Goal: Task Accomplishment & Management: Complete application form

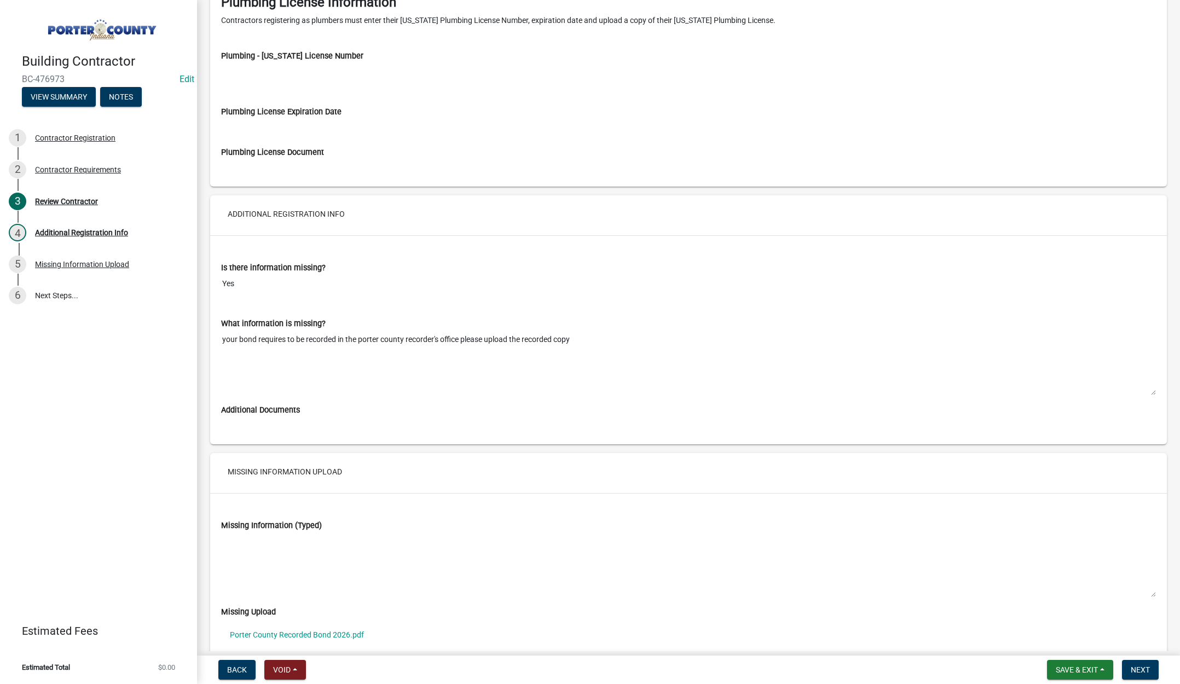
scroll to position [1574, 0]
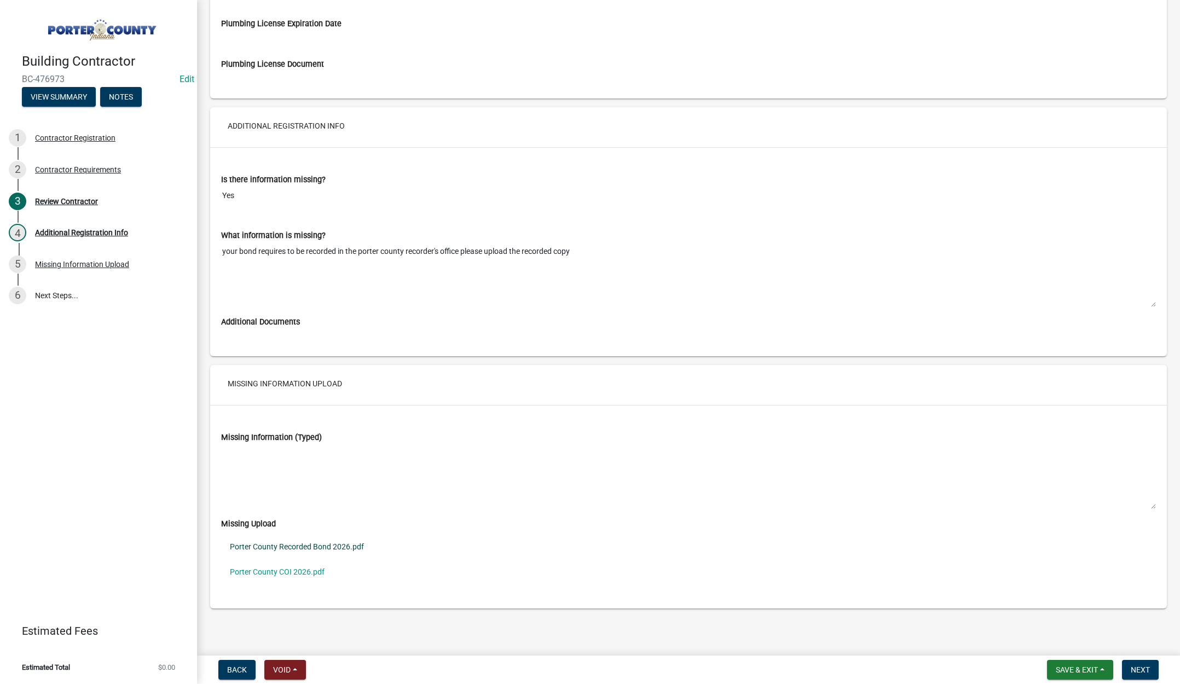
click at [322, 543] on link "Porter County Recorded Bond 2026.pdf" at bounding box center [688, 546] width 935 height 25
click at [288, 571] on link "Porter County COI 2026.pdf" at bounding box center [688, 571] width 935 height 25
drag, startPoint x: 1139, startPoint y: 672, endPoint x: 1051, endPoint y: 636, distance: 95.2
click at [1136, 670] on span "Next" at bounding box center [1140, 669] width 19 height 9
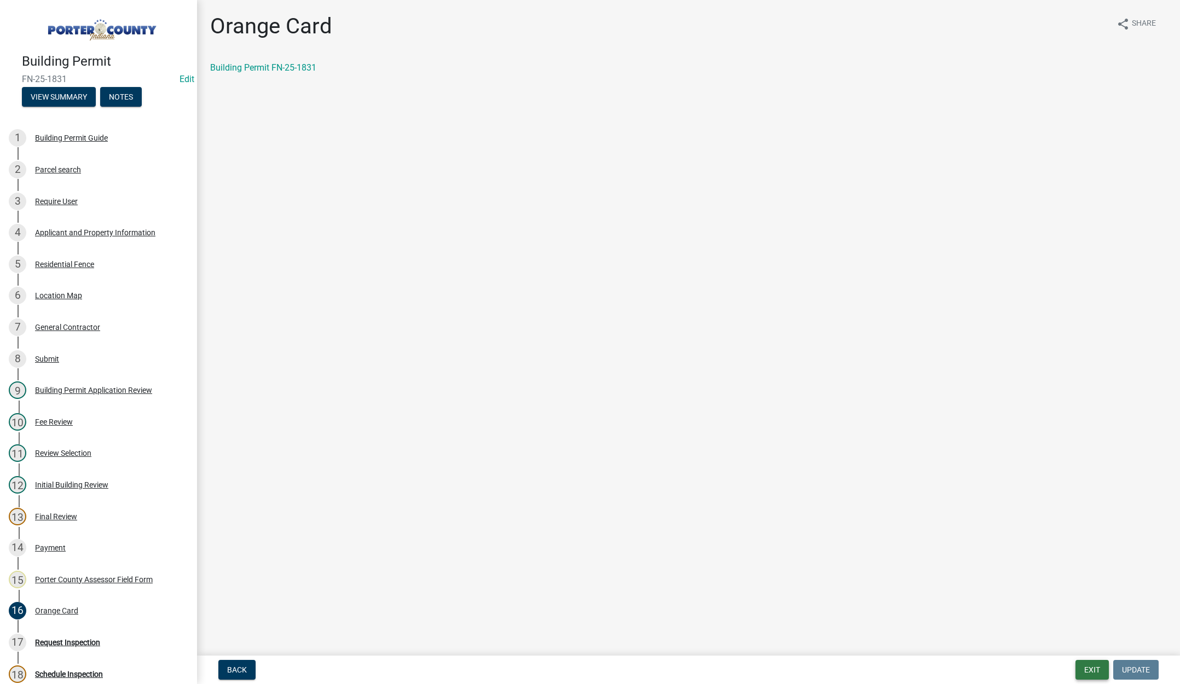
click at [1088, 666] on button "Exit" at bounding box center [1091, 670] width 33 height 20
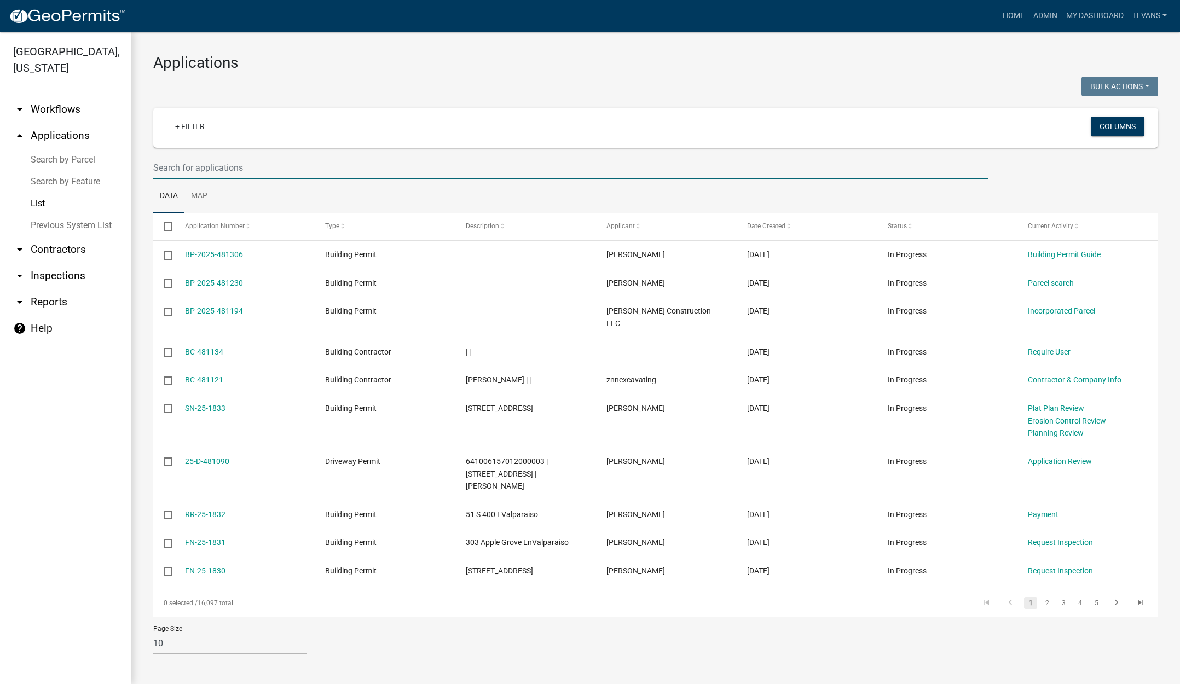
click at [190, 171] on input "text" at bounding box center [570, 167] width 834 height 22
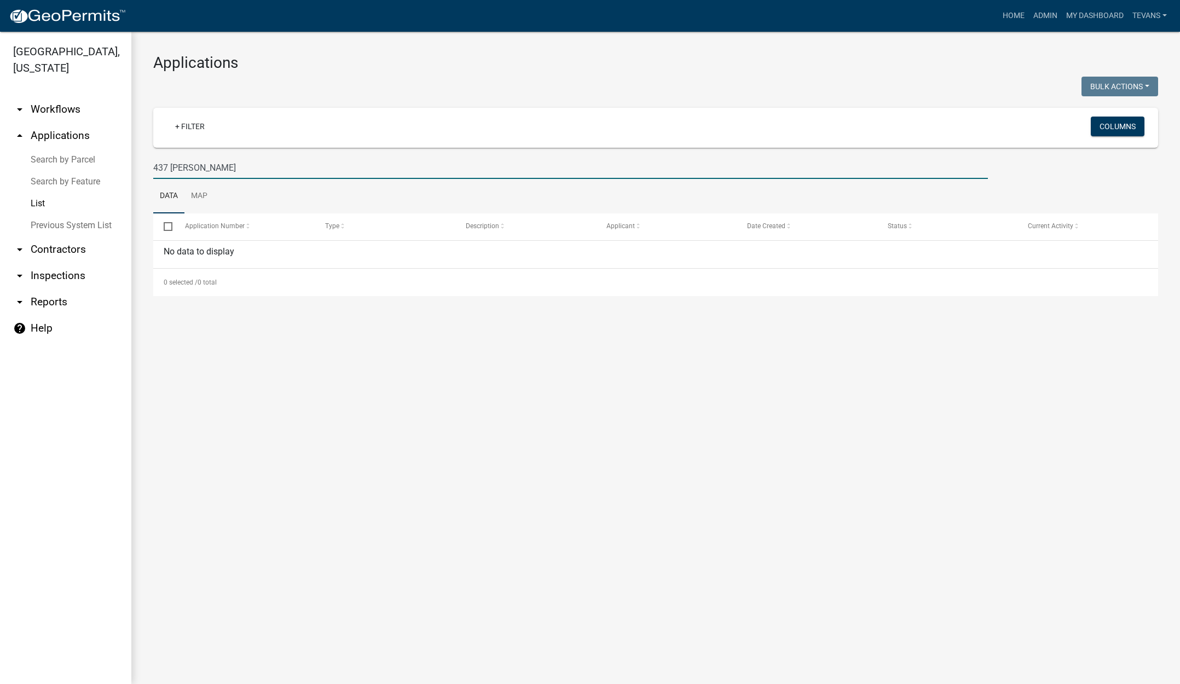
type input "437 [PERSON_NAME]"
click at [75, 149] on link "Search by Parcel" at bounding box center [65, 160] width 131 height 22
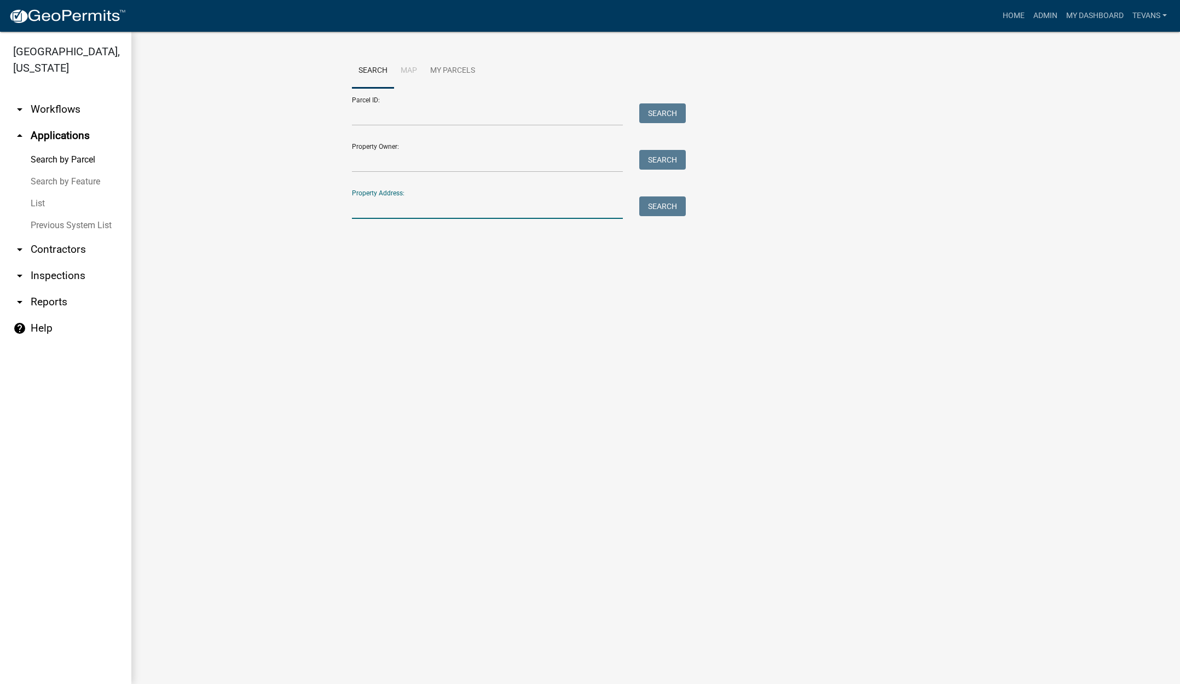
click at [469, 211] on input "Property Address:" at bounding box center [487, 207] width 271 height 22
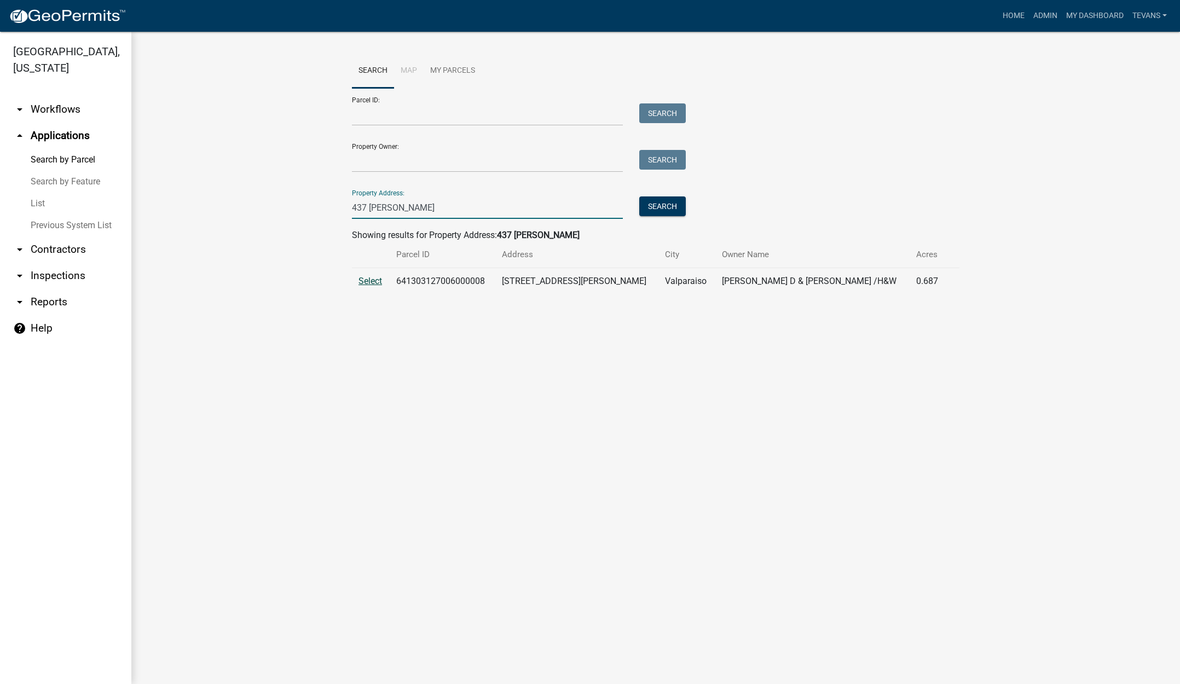
type input "437 [PERSON_NAME]"
click at [374, 283] on span "Select" at bounding box center [370, 281] width 24 height 10
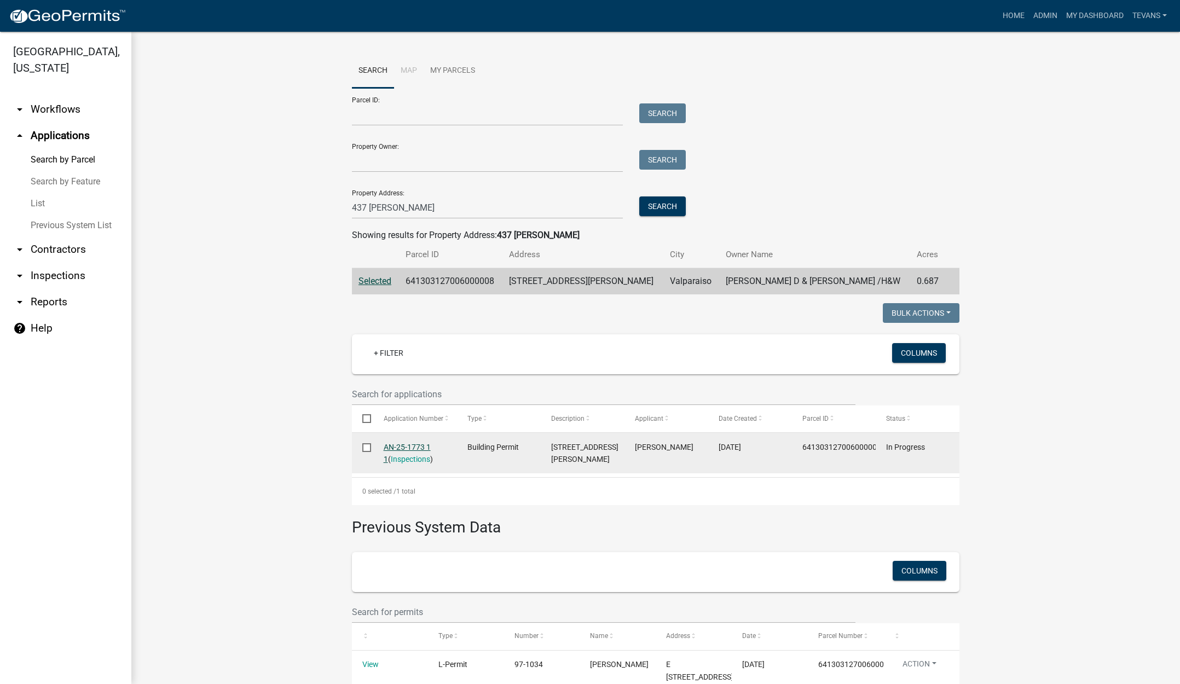
click at [402, 447] on link "AN-25-1773 1 1" at bounding box center [407, 453] width 47 height 21
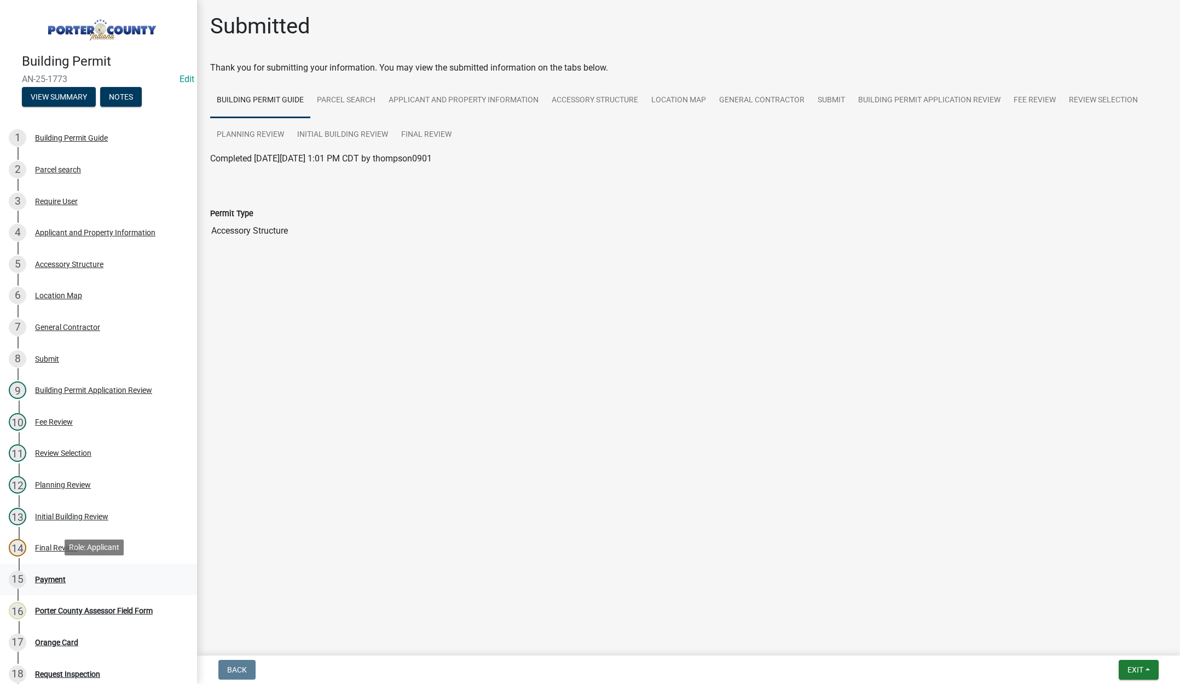
click at [59, 576] on div "Payment" at bounding box center [50, 580] width 31 height 8
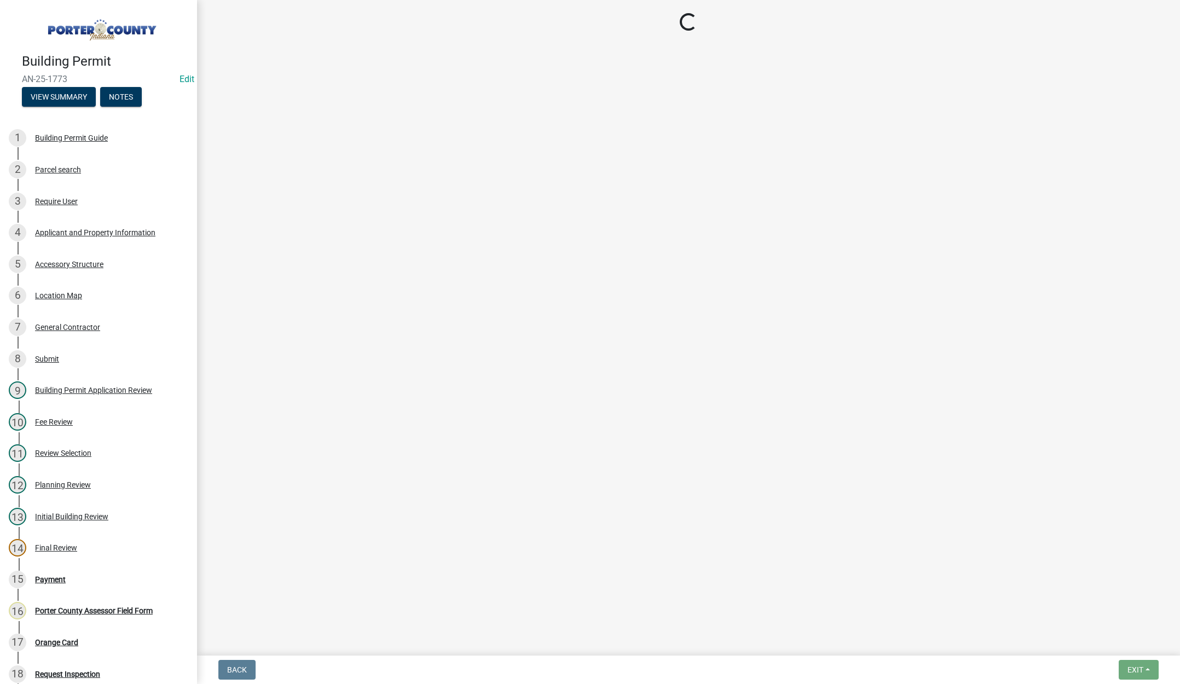
select select "3: 3"
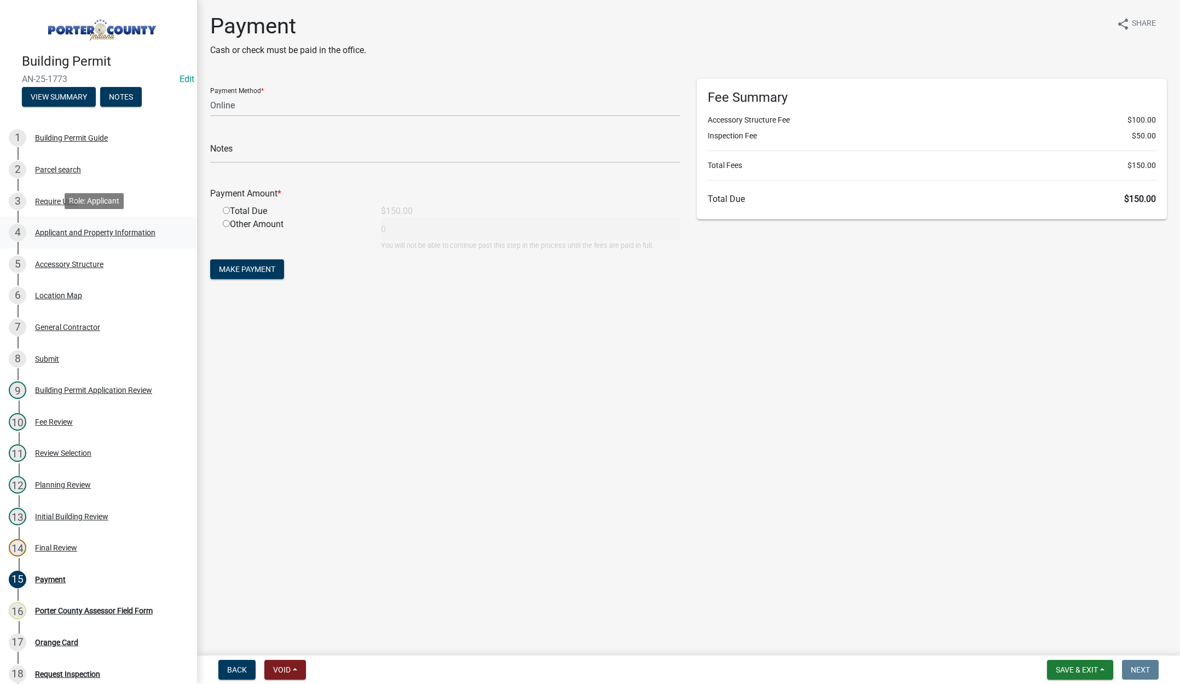
click at [65, 229] on div "Applicant and Property Information" at bounding box center [95, 233] width 120 height 8
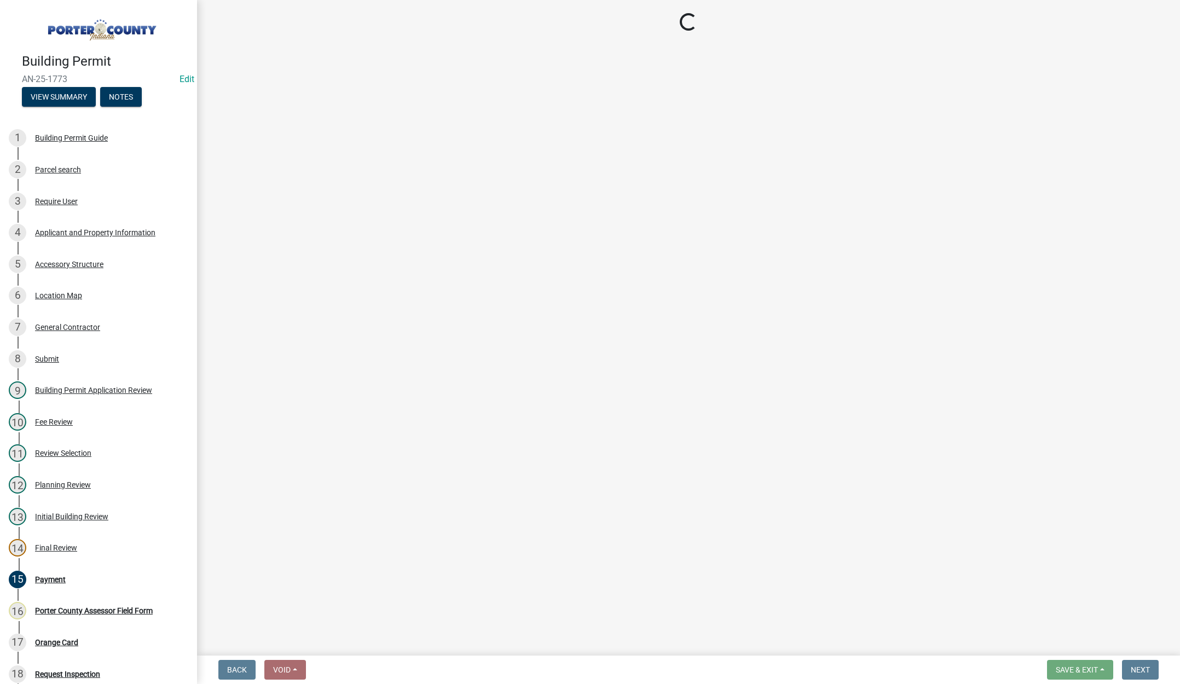
select select "829e86d3-b11d-4b91-b18e-70a426bdae9f"
select select "ea6751d4-6bf7-4a16-89ee-f7801ab82aa1"
select select "e2d1b1d7-ccc9-456b-9e96-e16306515997"
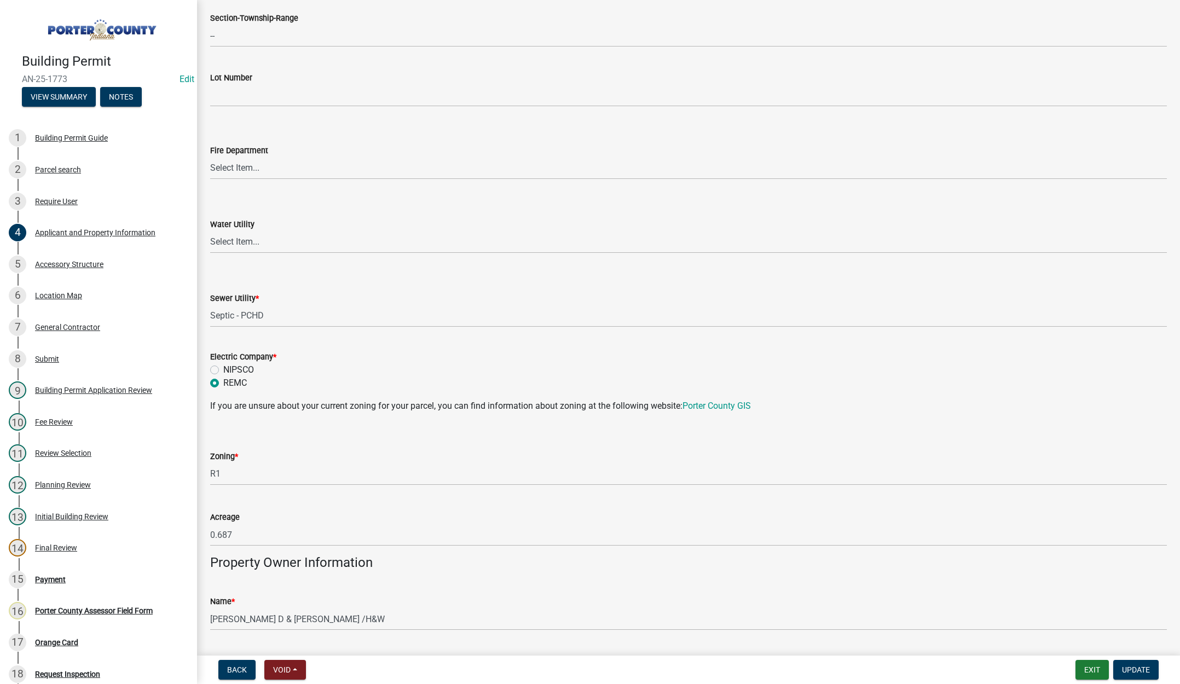
scroll to position [711, 0]
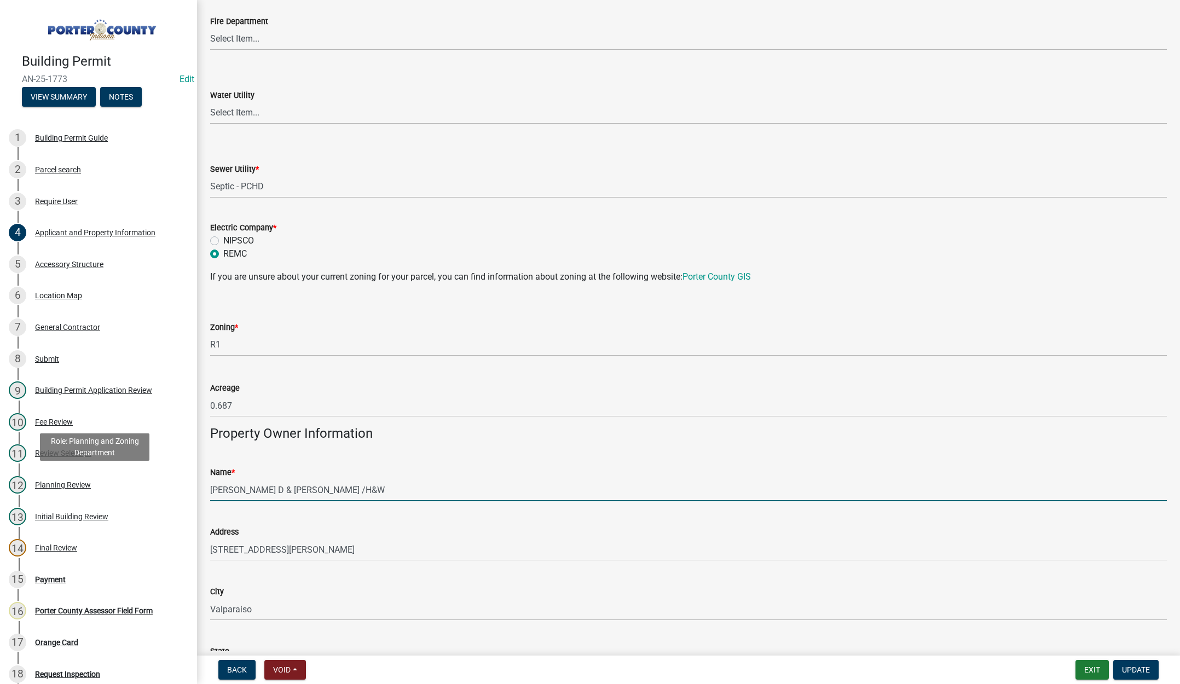
drag, startPoint x: 328, startPoint y: 490, endPoint x: 215, endPoint y: 489, distance: 113.3
click at [158, 493] on div "Building Permit AN-25-1773 Edit View Summary Notes 1 Building Permit Guide 2 Pa…" at bounding box center [590, 342] width 1180 height 684
drag, startPoint x: 47, startPoint y: 574, endPoint x: 51, endPoint y: 570, distance: 6.6
click at [49, 572] on div "15 Payment" at bounding box center [94, 580] width 171 height 18
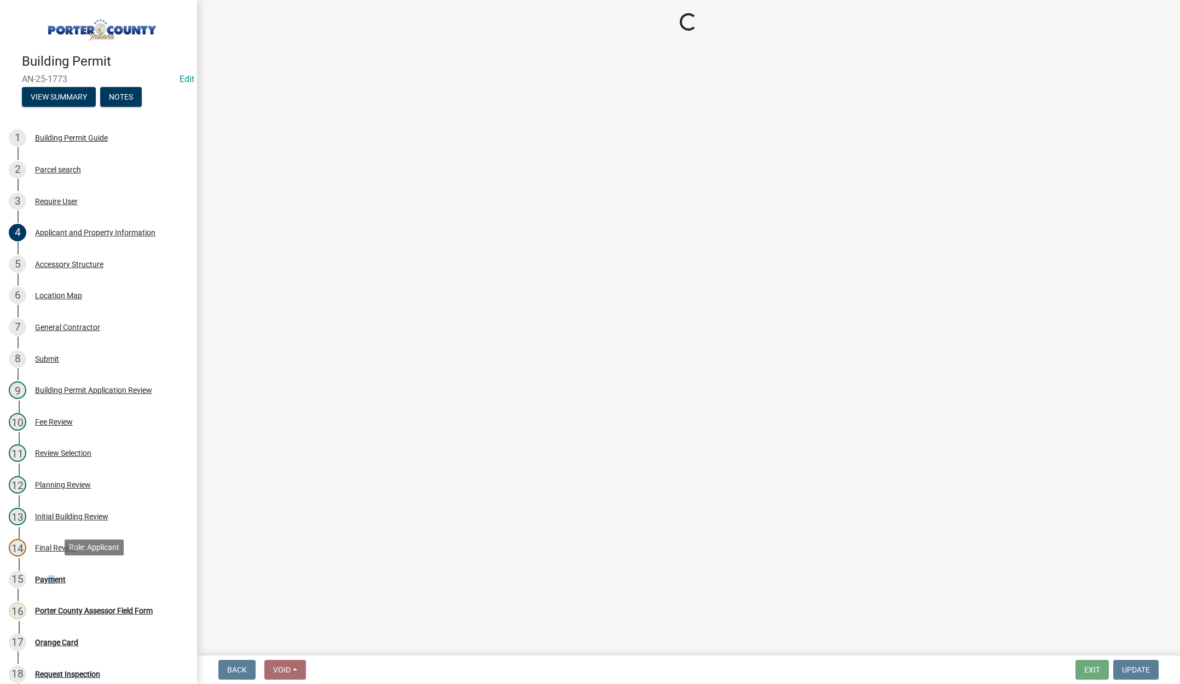
scroll to position [0, 0]
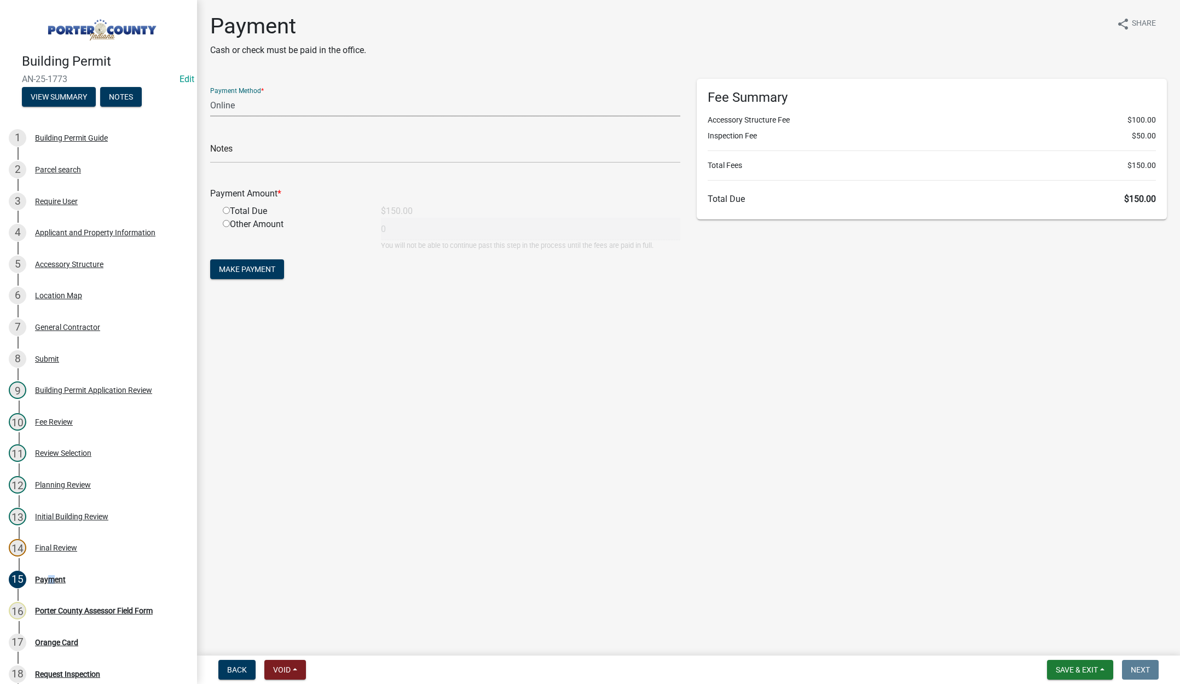
click at [220, 103] on select "Credit Card POS Check Cash Online" at bounding box center [445, 105] width 470 height 22
select select "2: 1"
click at [210, 94] on select "Credit Card POS Check Cash Online" at bounding box center [445, 105] width 470 height 22
click at [231, 154] on input "text" at bounding box center [445, 152] width 470 height 22
paste input "[PERSON_NAME] D & [PERSON_NAME] /H&W"
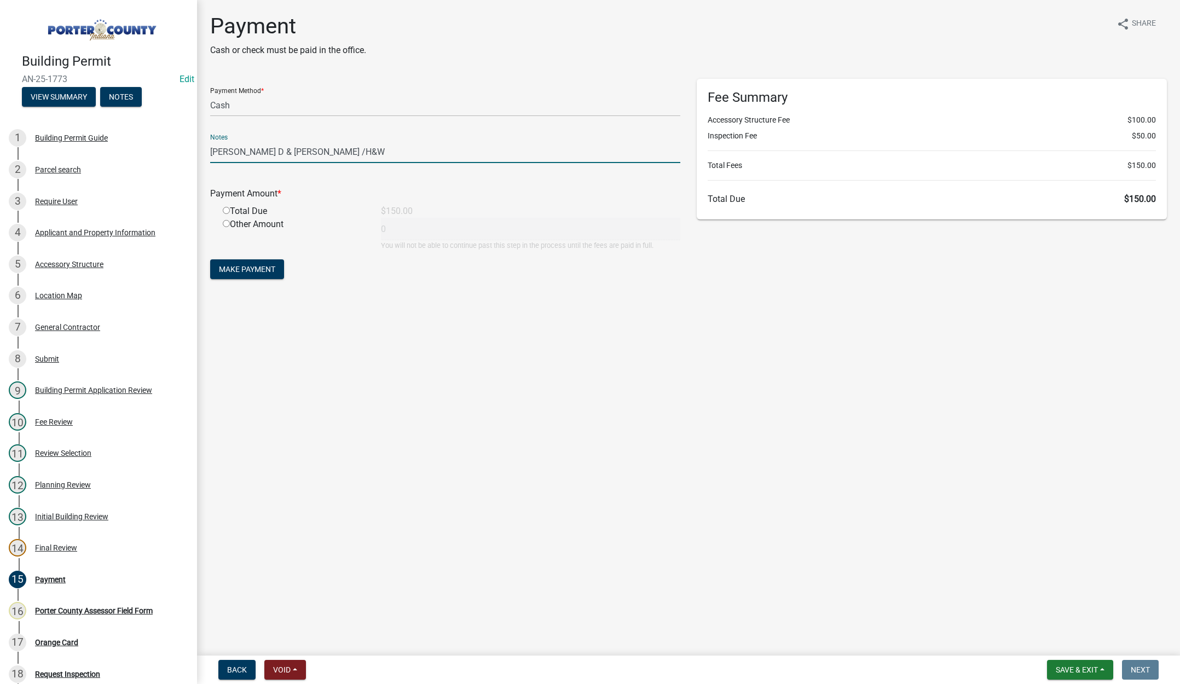
type input "[PERSON_NAME] D & [PERSON_NAME] /H&W"
click at [227, 211] on input "radio" at bounding box center [226, 210] width 7 height 7
radio input "true"
type input "150"
click at [253, 266] on span "Make Payment" at bounding box center [247, 269] width 56 height 9
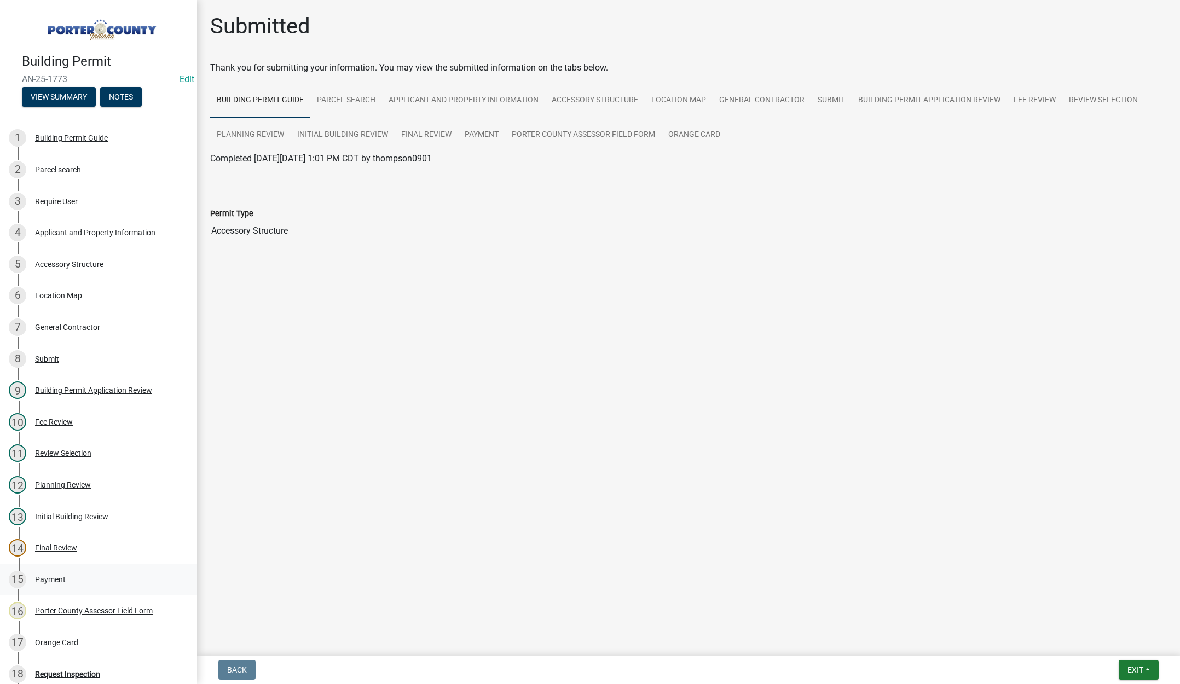
click at [54, 576] on div "Payment" at bounding box center [50, 580] width 31 height 8
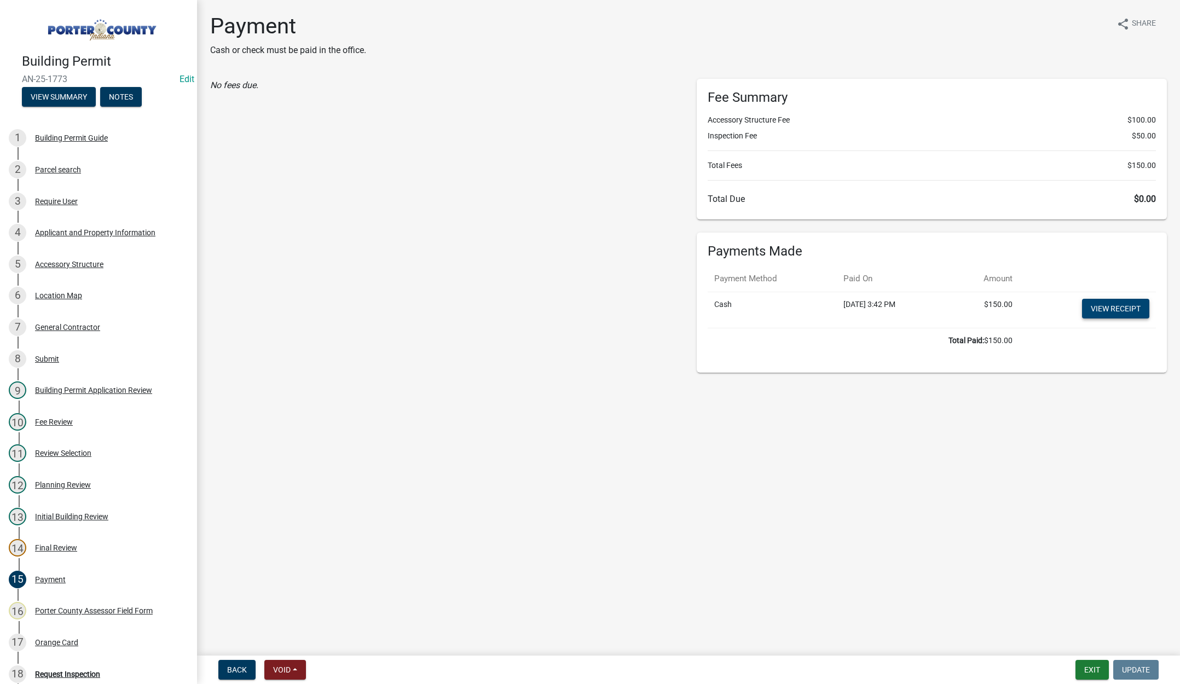
click at [1127, 305] on link "View receipt" at bounding box center [1115, 309] width 67 height 20
click at [55, 639] on div "Orange Card" at bounding box center [56, 643] width 43 height 8
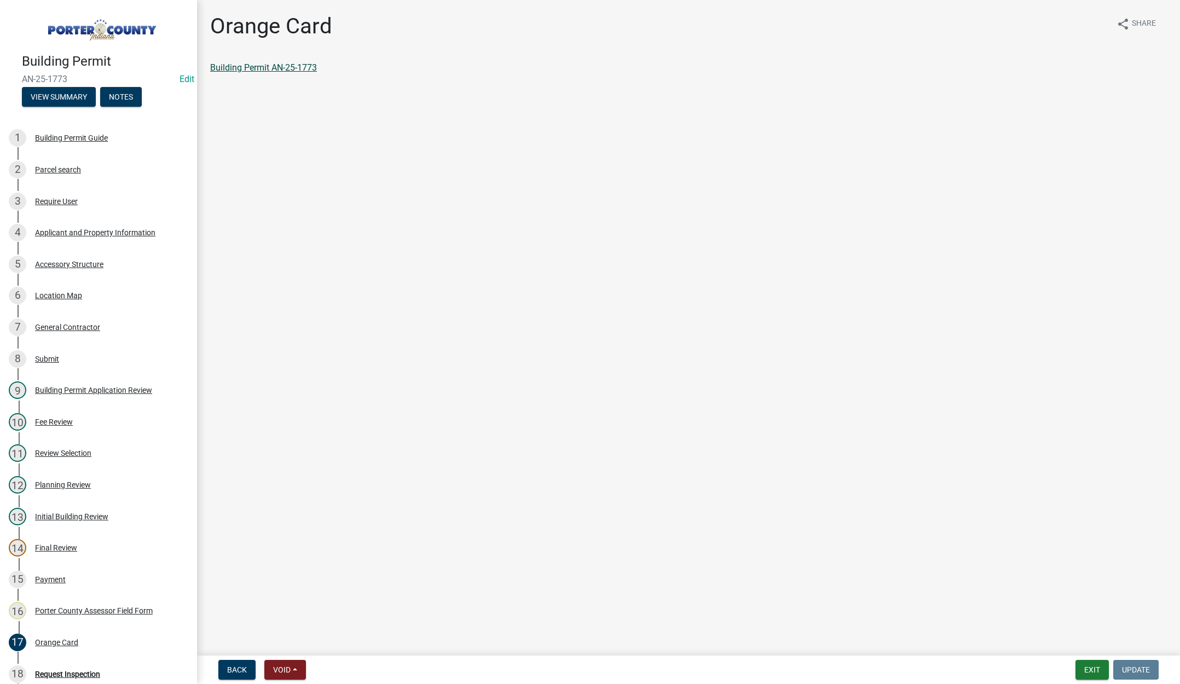
click at [298, 65] on link "Building Permit AN-25-1773" at bounding box center [263, 67] width 107 height 10
click at [1092, 670] on button "Exit" at bounding box center [1091, 670] width 33 height 20
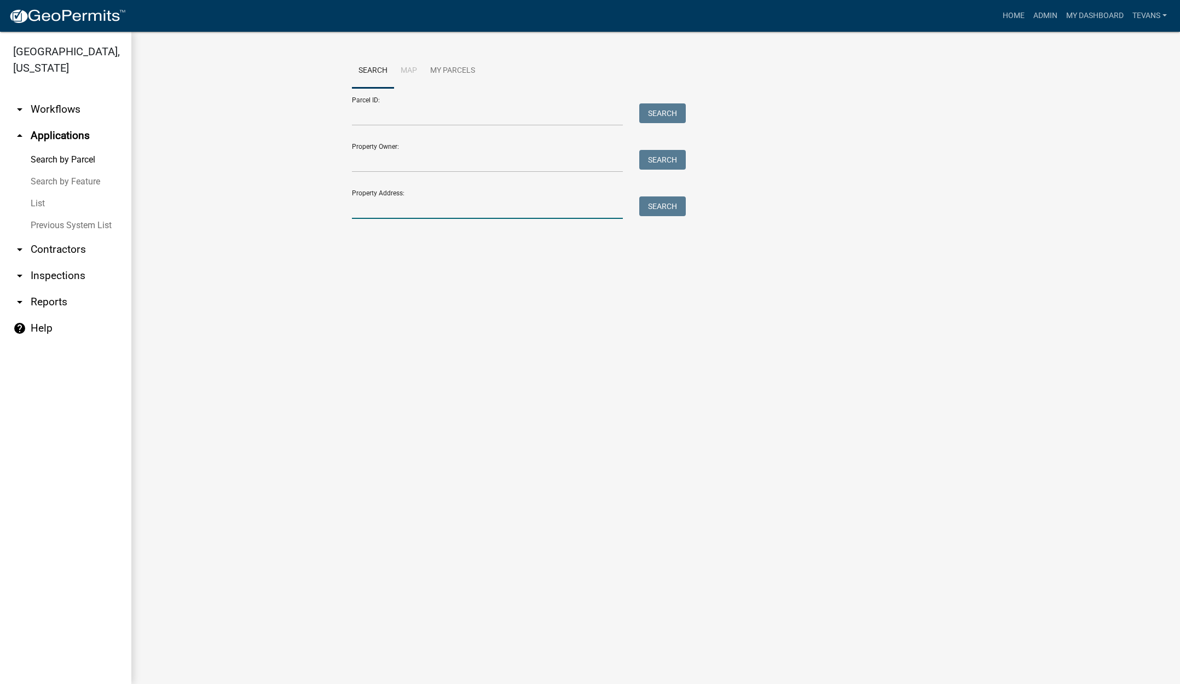
click at [379, 212] on input "Property Address:" at bounding box center [487, 207] width 271 height 22
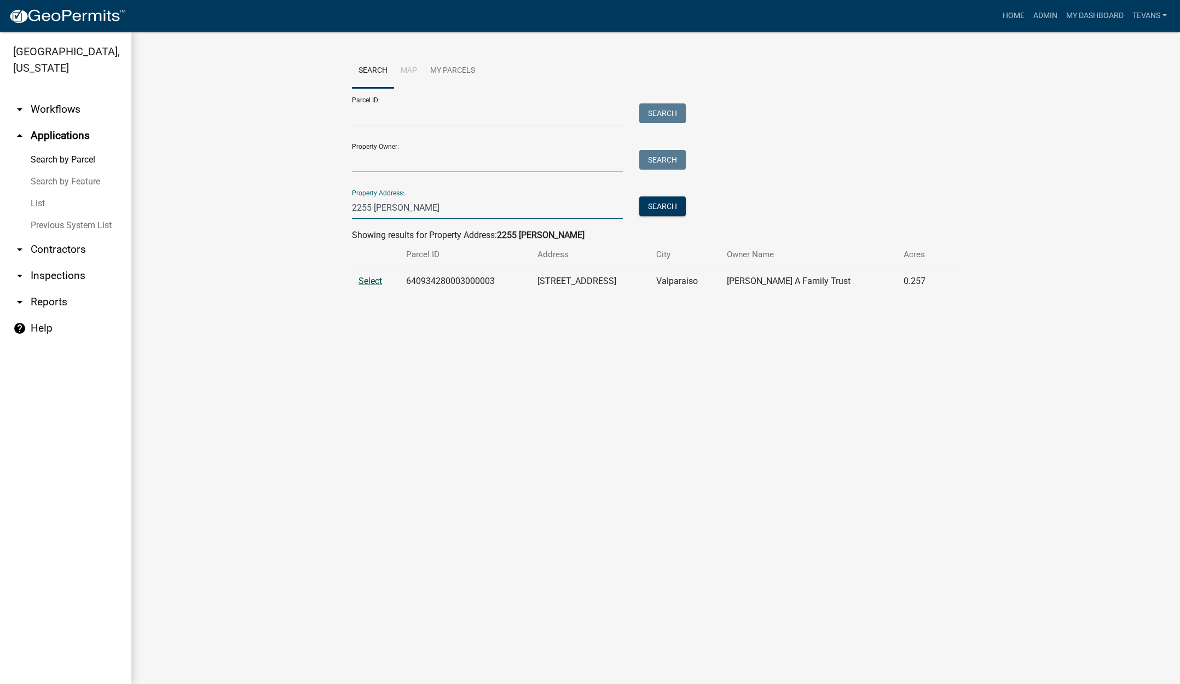
type input "2255 [PERSON_NAME]"
click at [368, 282] on span "Select" at bounding box center [370, 281] width 24 height 10
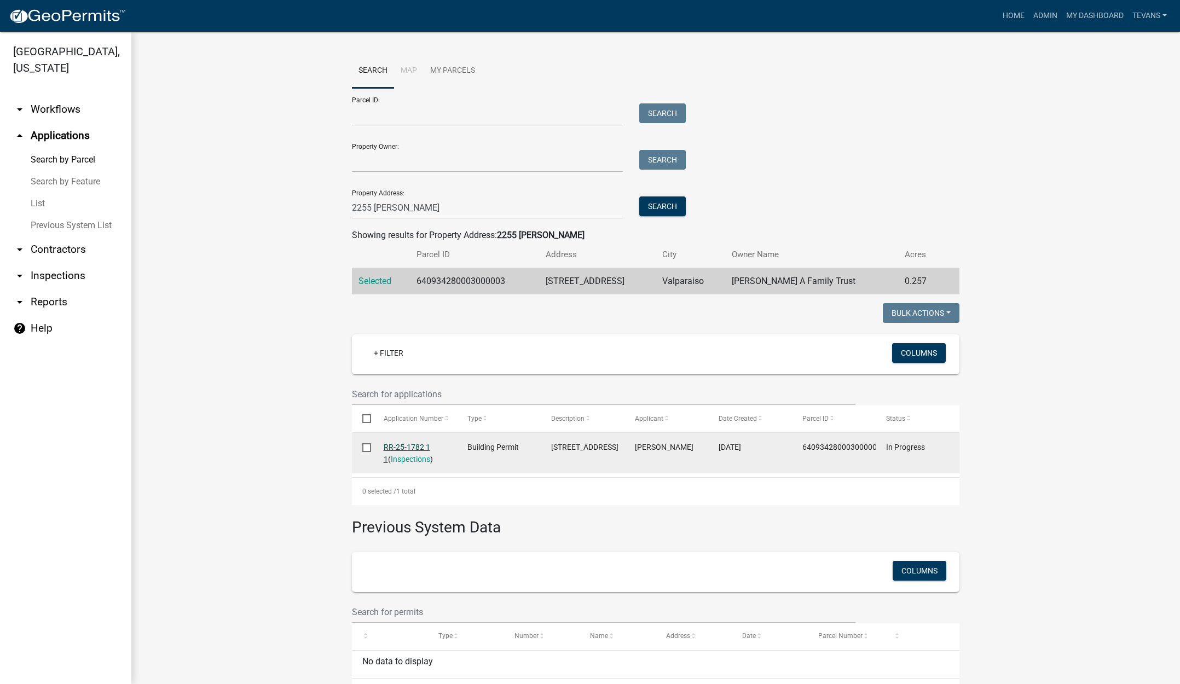
click at [406, 443] on link "RR-25-1782 1 1" at bounding box center [407, 453] width 47 height 21
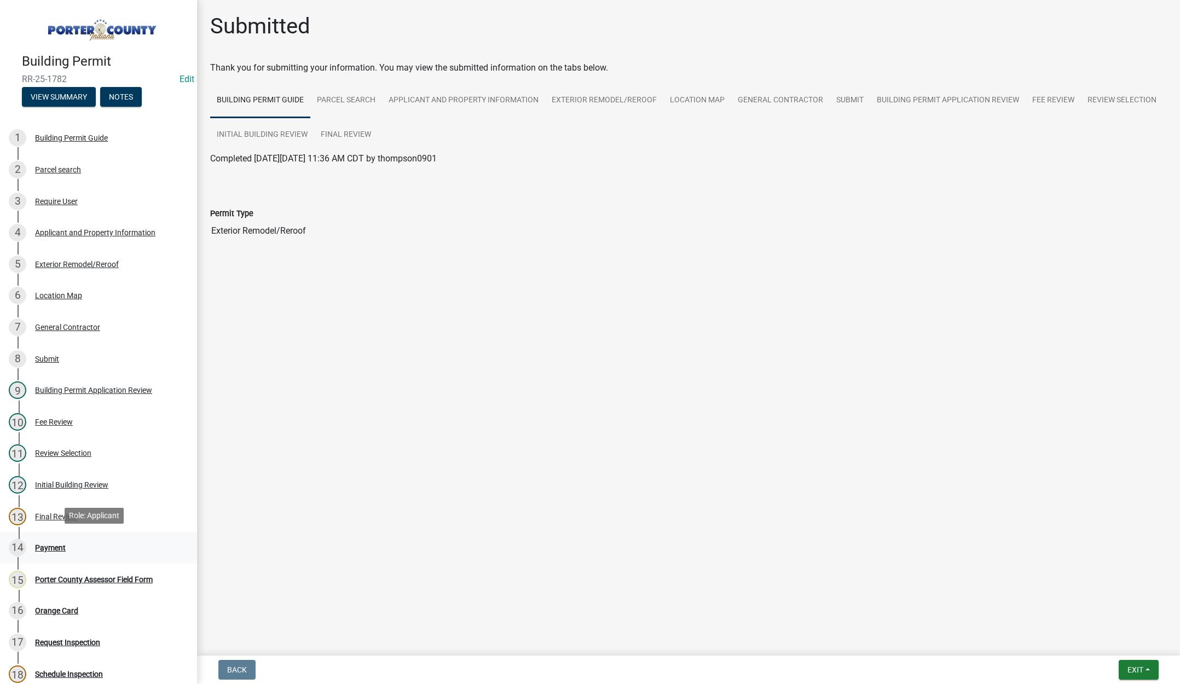
click at [47, 546] on div "Payment" at bounding box center [50, 548] width 31 height 8
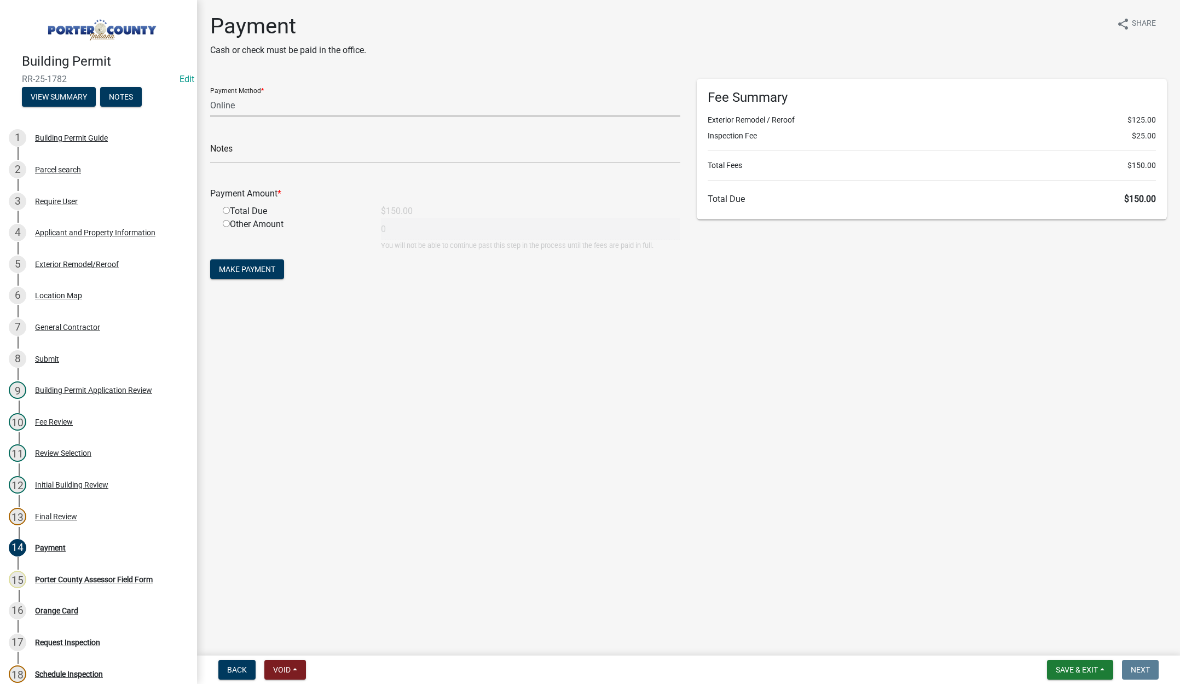
click at [228, 102] on select "Credit Card POS Check Cash Online" at bounding box center [445, 105] width 470 height 22
select select "1: 0"
click at [210, 94] on select "Credit Card POS Check Cash Online" at bounding box center [445, 105] width 470 height 22
click at [225, 148] on input "text" at bounding box center [445, 152] width 470 height 22
type input "#21858 [GEOGRAPHIC_DATA] Exteriors Inc"
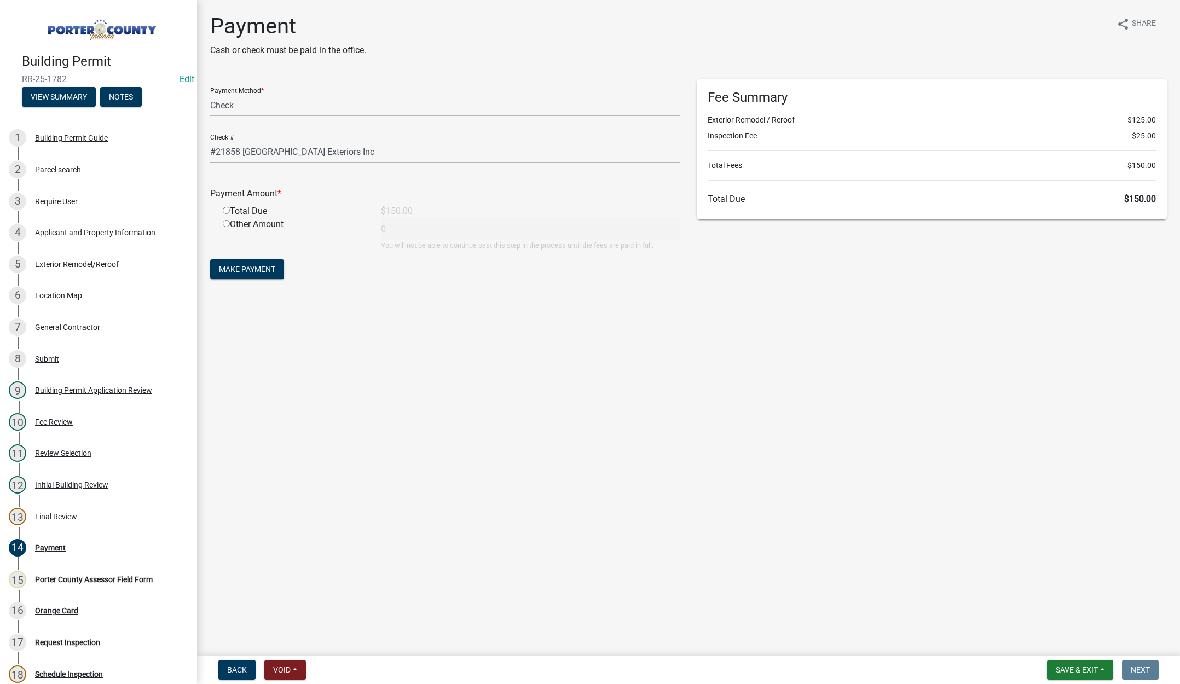
click at [228, 209] on input "radio" at bounding box center [226, 210] width 7 height 7
radio input "true"
type input "150"
click at [236, 275] on button "Make Payment" at bounding box center [247, 269] width 74 height 20
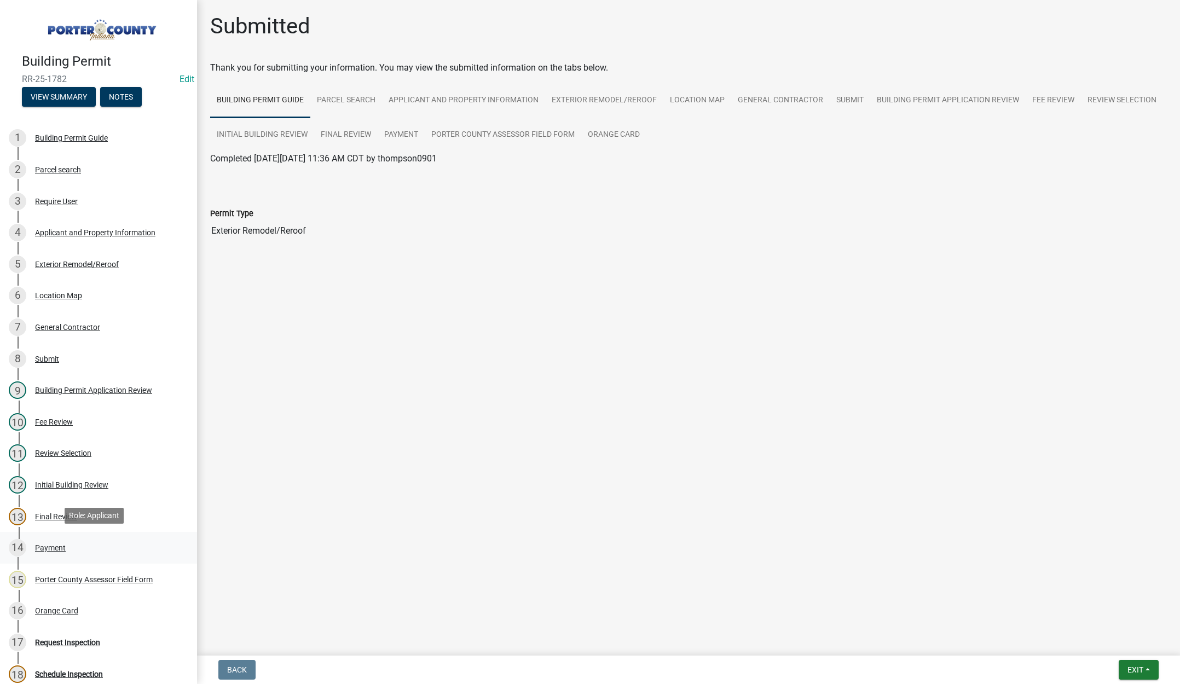
click at [49, 539] on div "14 Payment" at bounding box center [94, 548] width 171 height 18
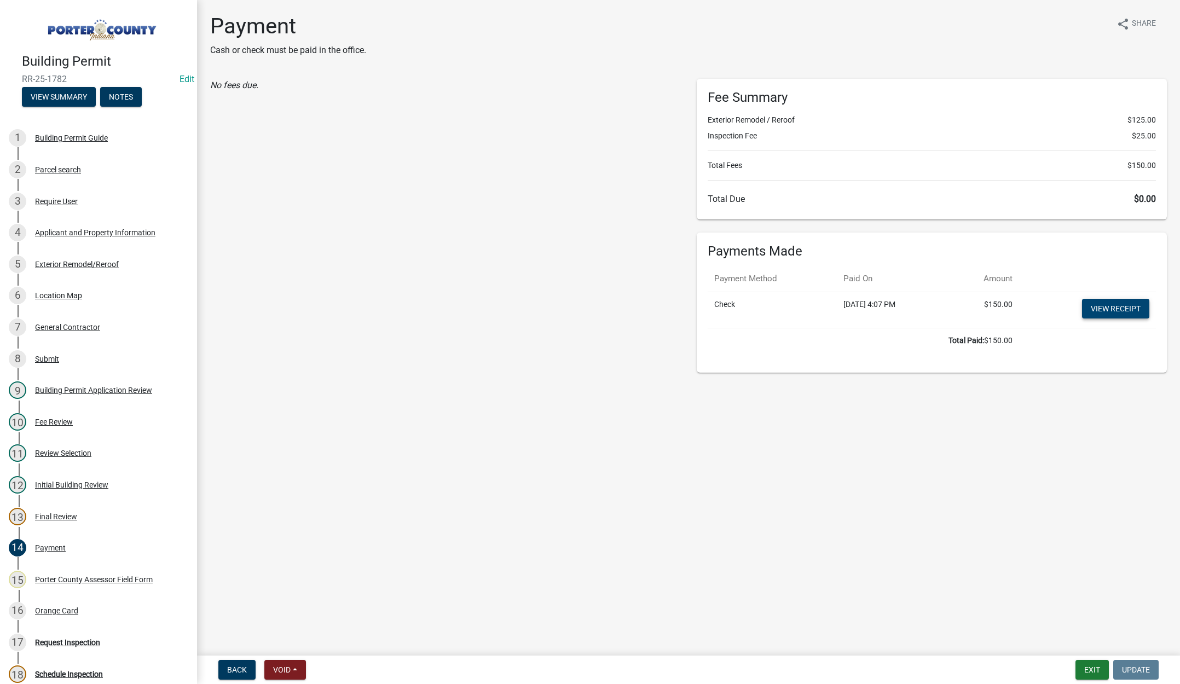
click at [1119, 309] on link "View receipt" at bounding box center [1115, 309] width 67 height 20
click at [61, 608] on div "Orange Card" at bounding box center [56, 611] width 43 height 8
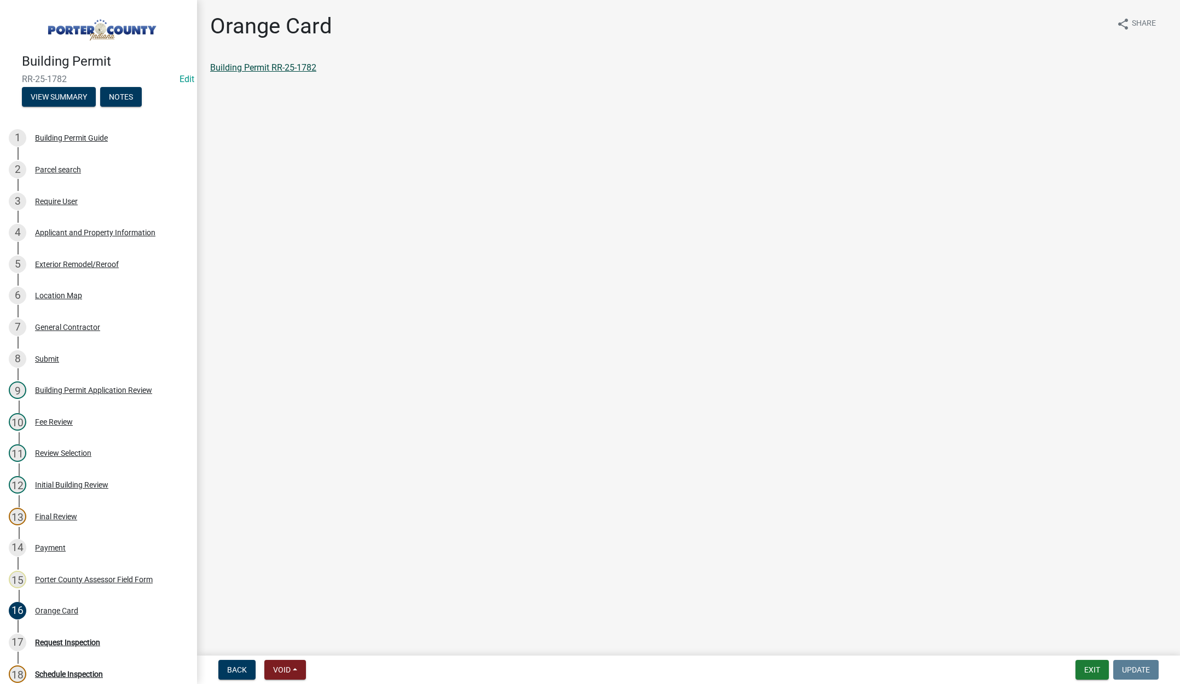
click at [273, 72] on link "Building Permit RR-25-1782" at bounding box center [263, 67] width 106 height 10
